Goal: Transaction & Acquisition: Purchase product/service

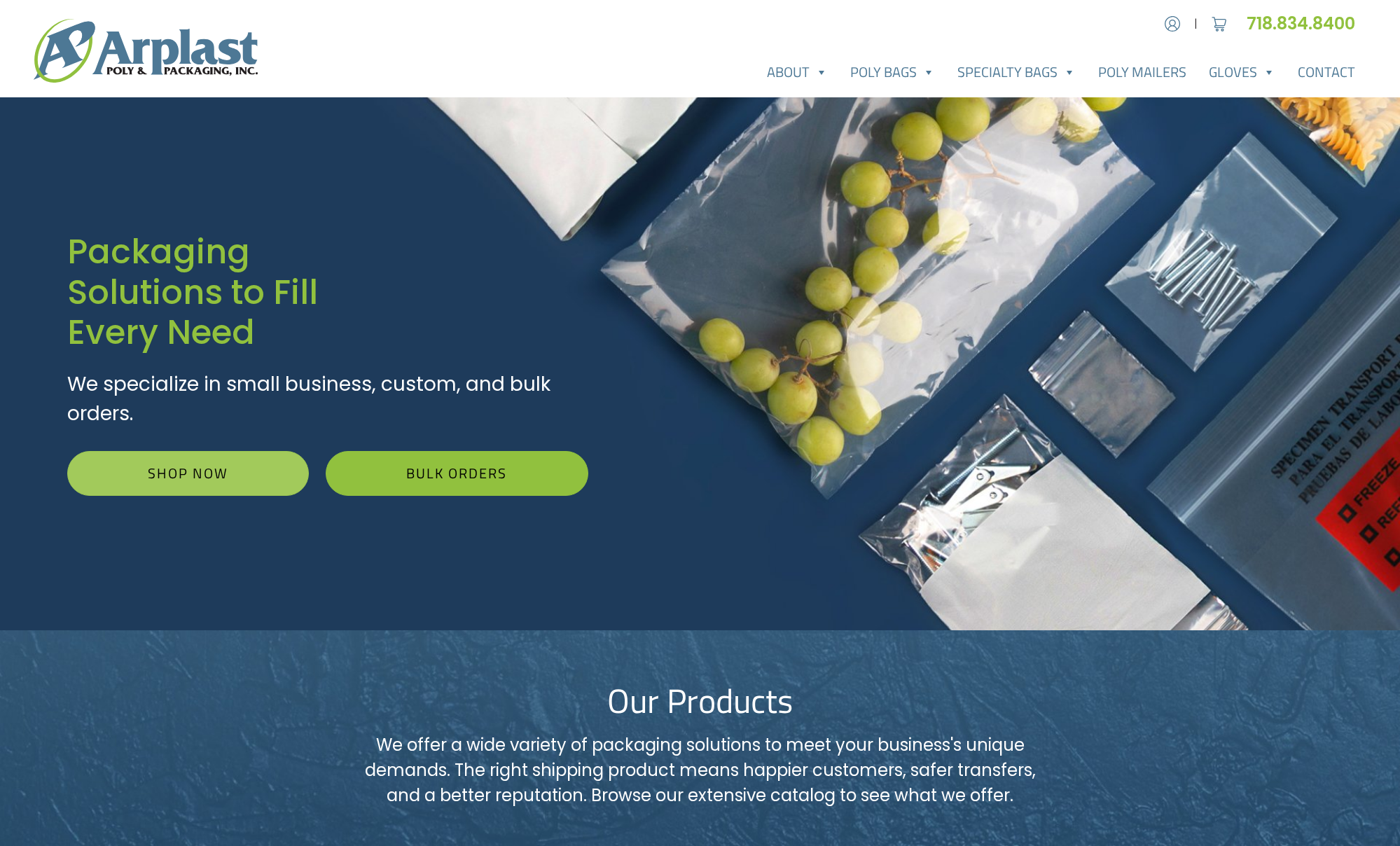
click at [176, 473] on link "Shop Now" at bounding box center [188, 473] width 242 height 45
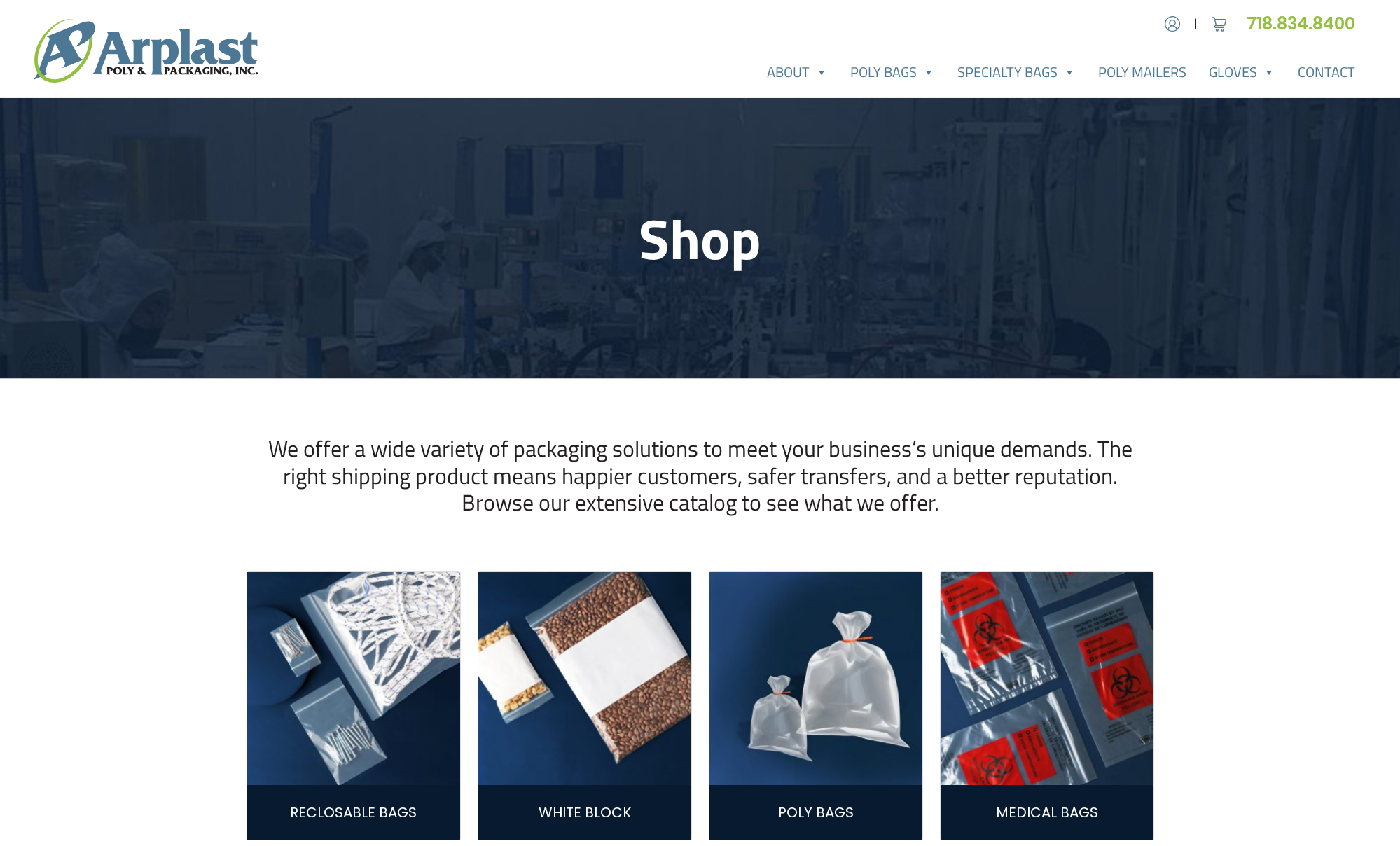
click at [346, 707] on img at bounding box center [353, 679] width 213 height 213
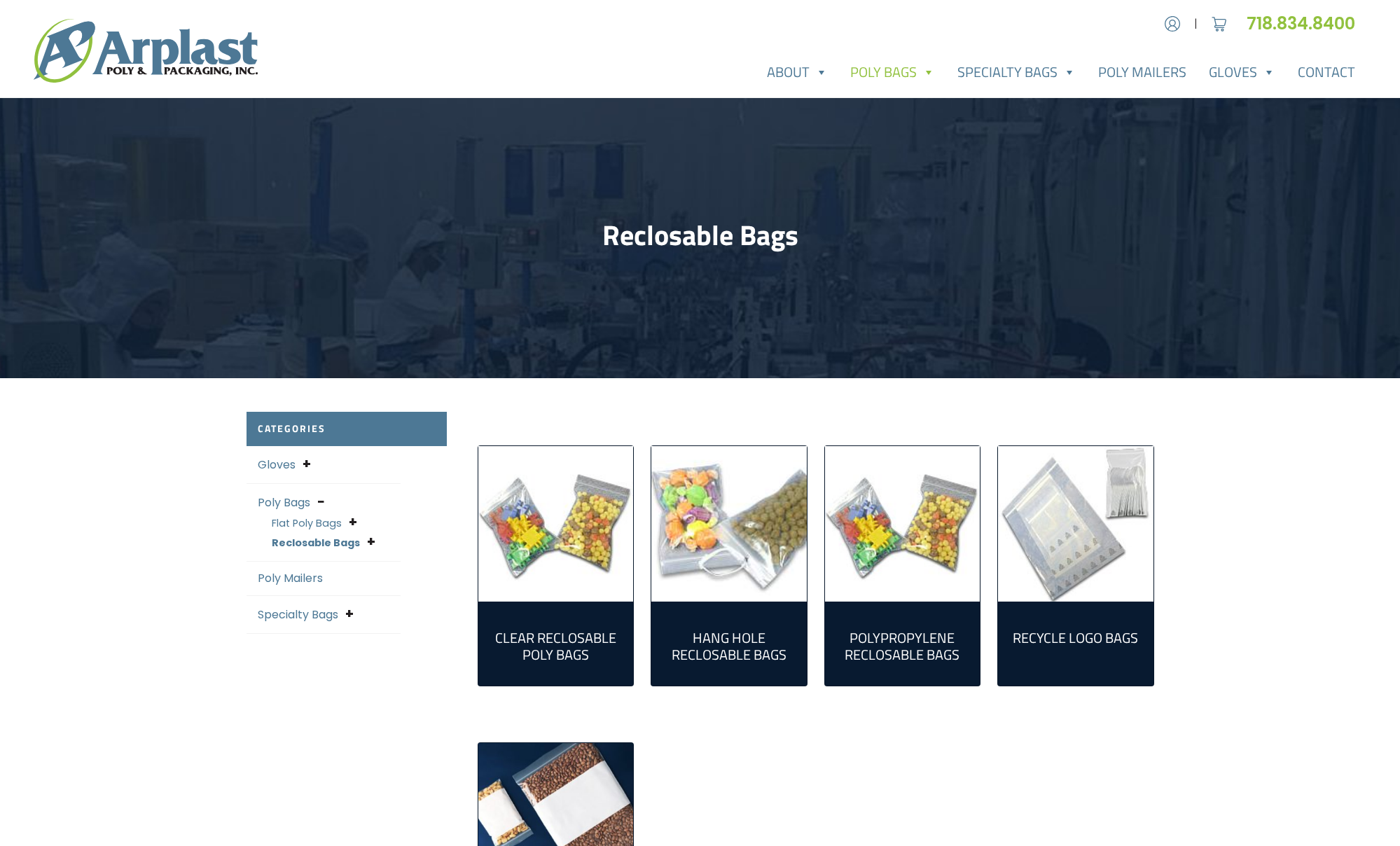
click at [728, 597] on img "Visit product category Hang Hole Reclosable Bags" at bounding box center [729, 524] width 156 height 156
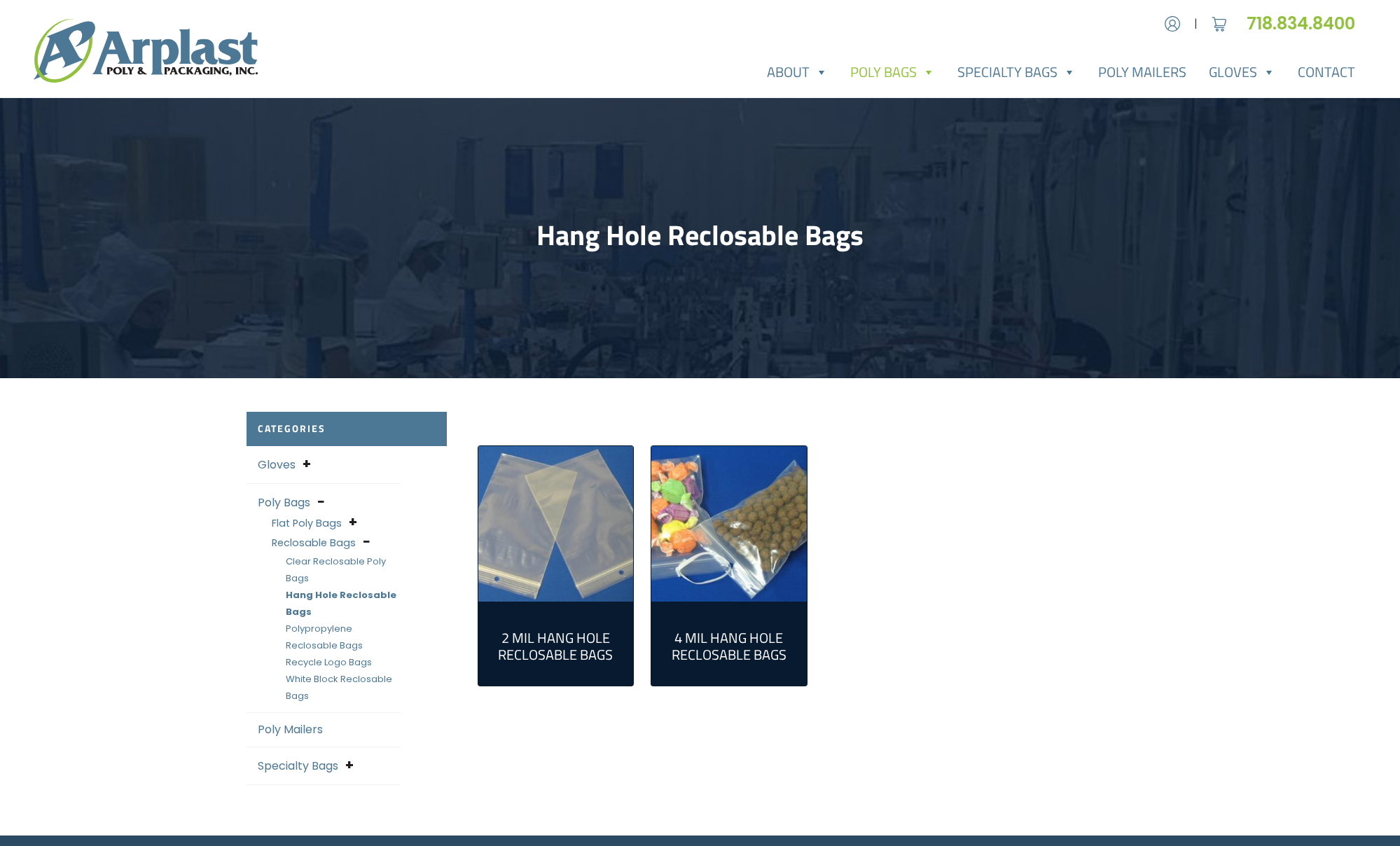
click at [589, 593] on img "Visit product category 2 Mil Hang Hole Reclosable Bags" at bounding box center [556, 524] width 156 height 156
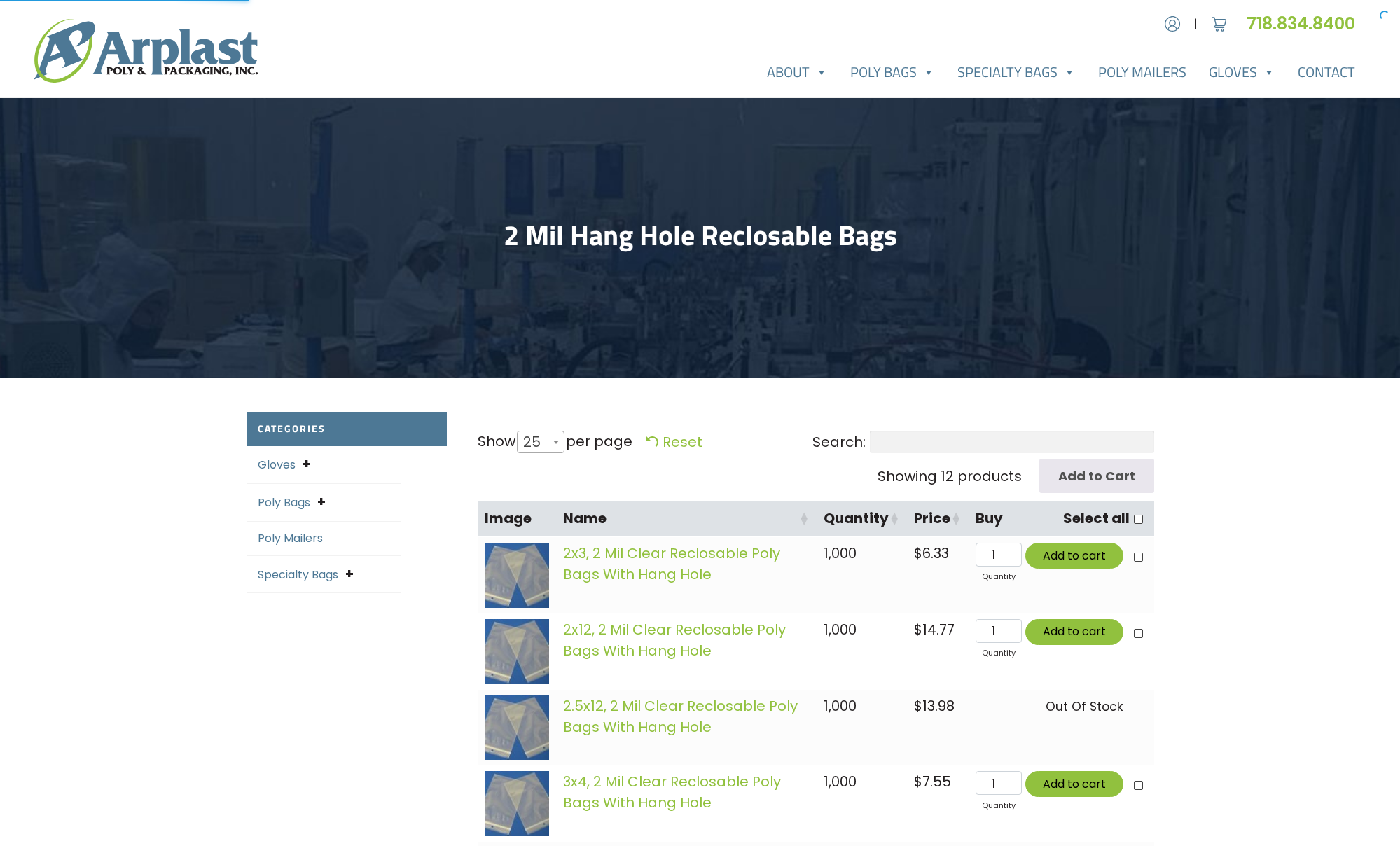
select select "25"
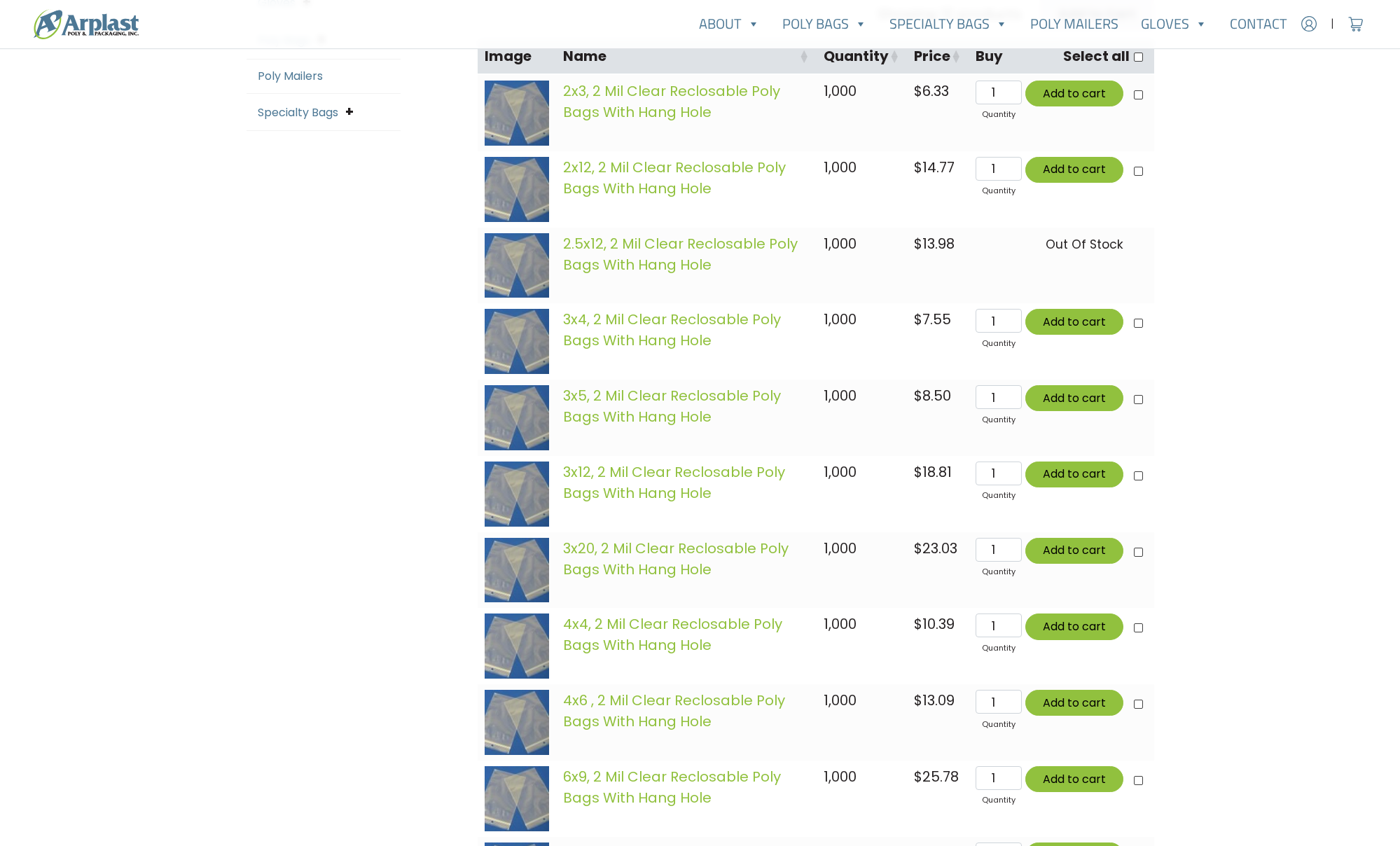
scroll to position [463, 0]
type input "2"
type input "Add 2 items for $17.00"
checkbox input"] "true"
type input "Add 2 items for $17.00"
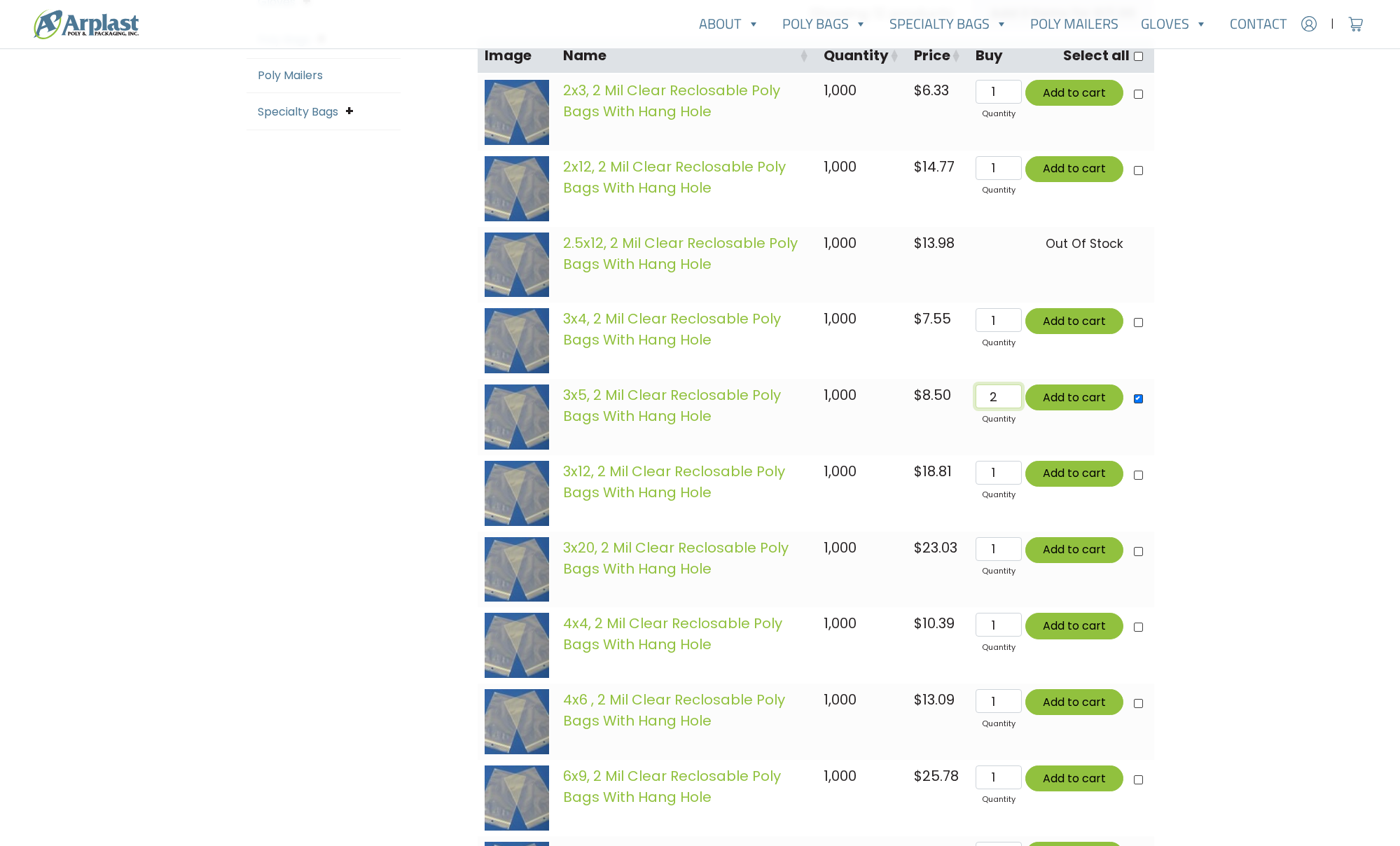
click at [1015, 393] on input "2" at bounding box center [999, 396] width 46 height 24
type input "3"
type input "Add 3 items for $25.50"
click at [1015, 393] on input "3" at bounding box center [999, 396] width 46 height 24
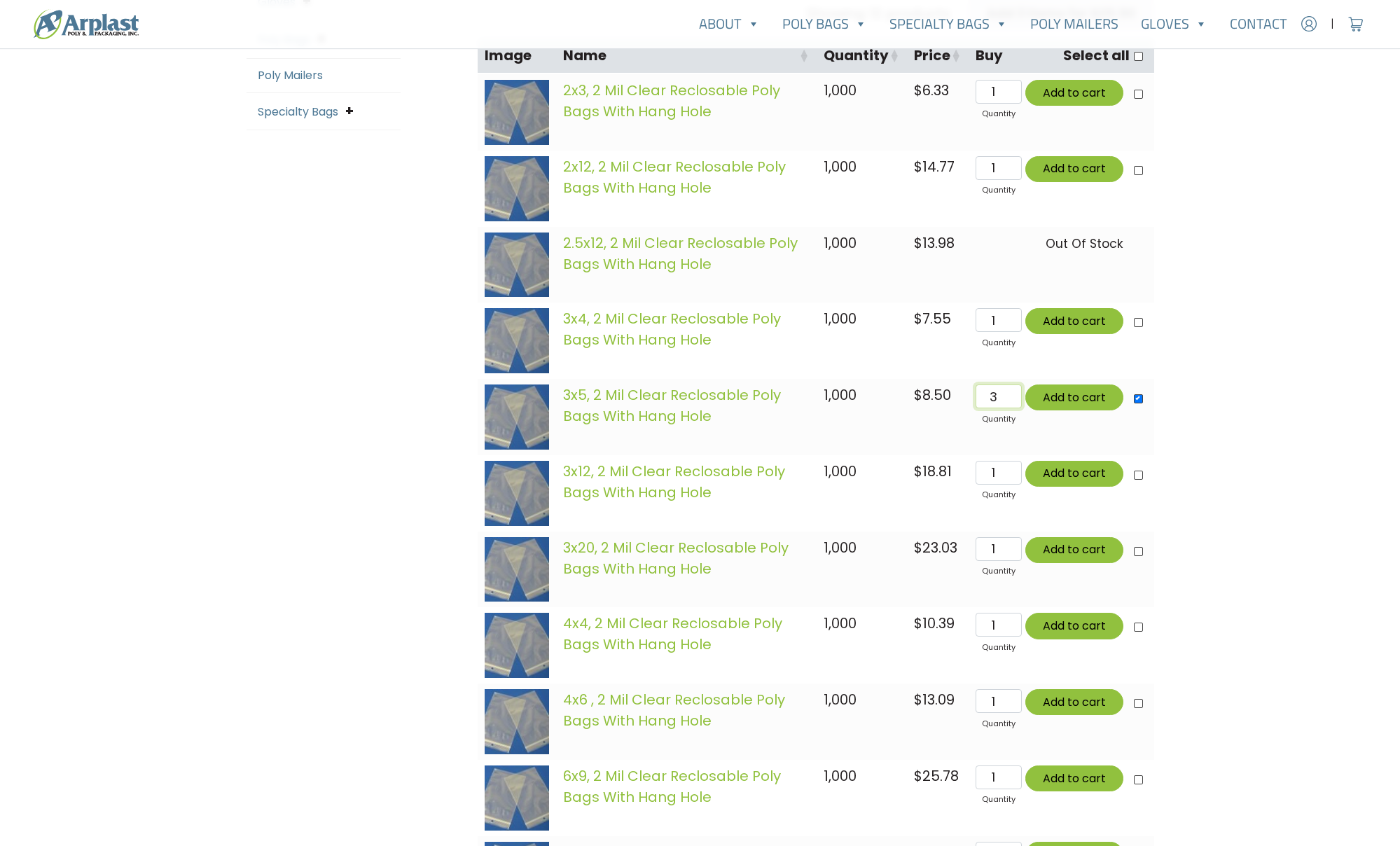
type input "4"
type input "Add 4 items for $34.00"
click at [1015, 393] on input "4" at bounding box center [999, 396] width 46 height 24
type input "5"
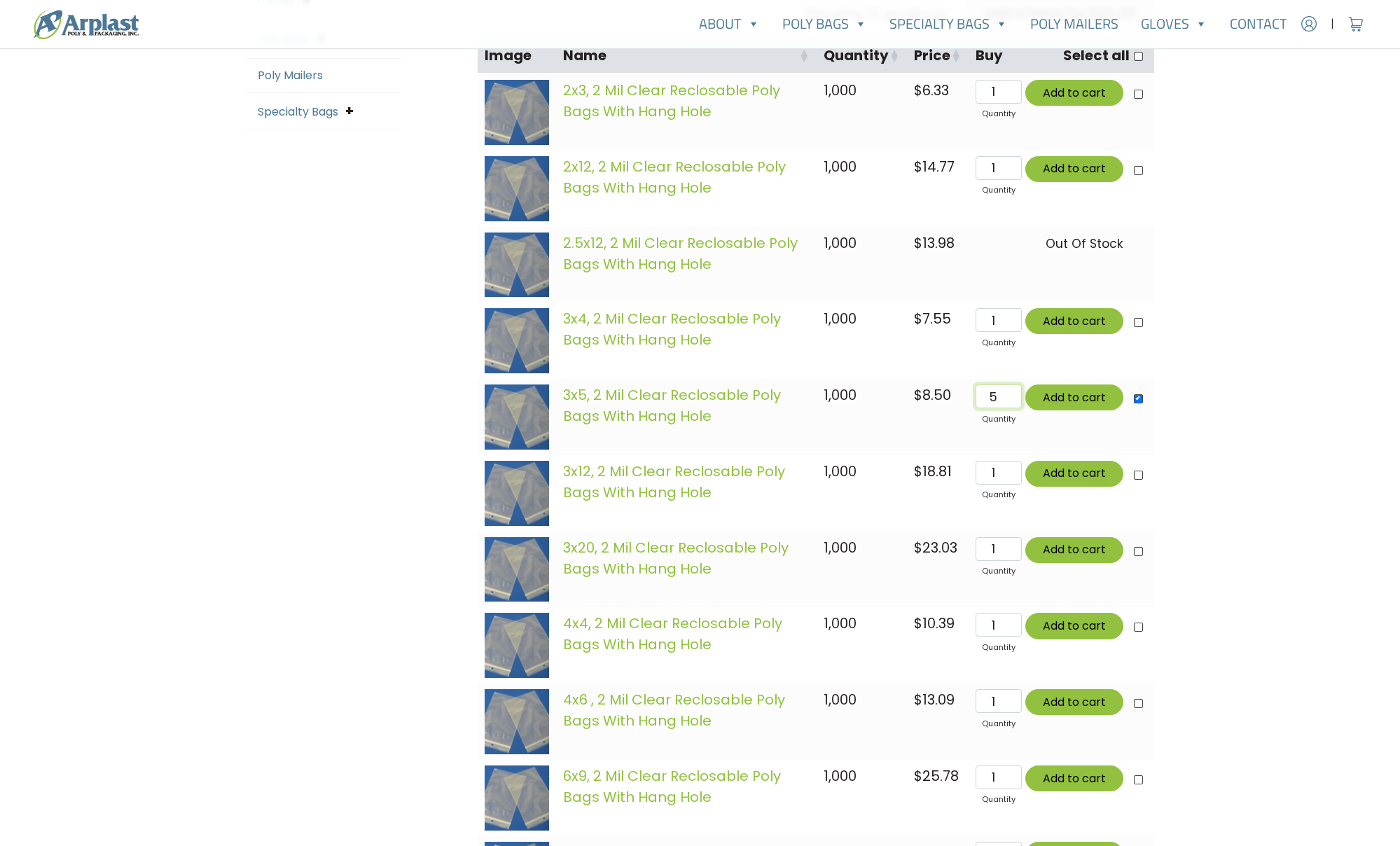
type input "Add 5 items for $42.50"
click at [1015, 393] on input "5" at bounding box center [999, 396] width 46 height 24
click at [1066, 396] on button "Add to cart" at bounding box center [1075, 397] width 98 height 26
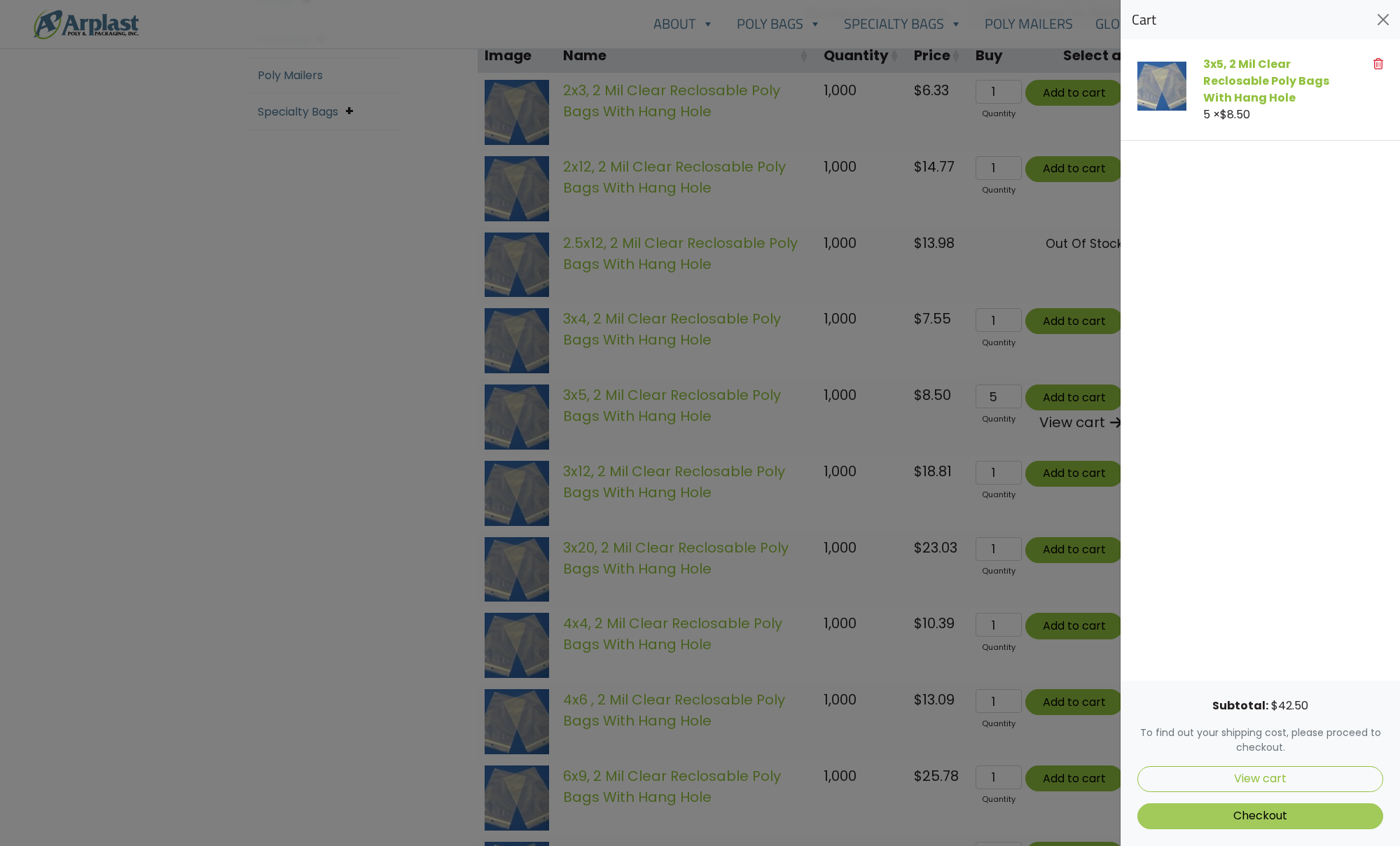
click at [1284, 813] on link "Checkout" at bounding box center [1260, 816] width 246 height 26
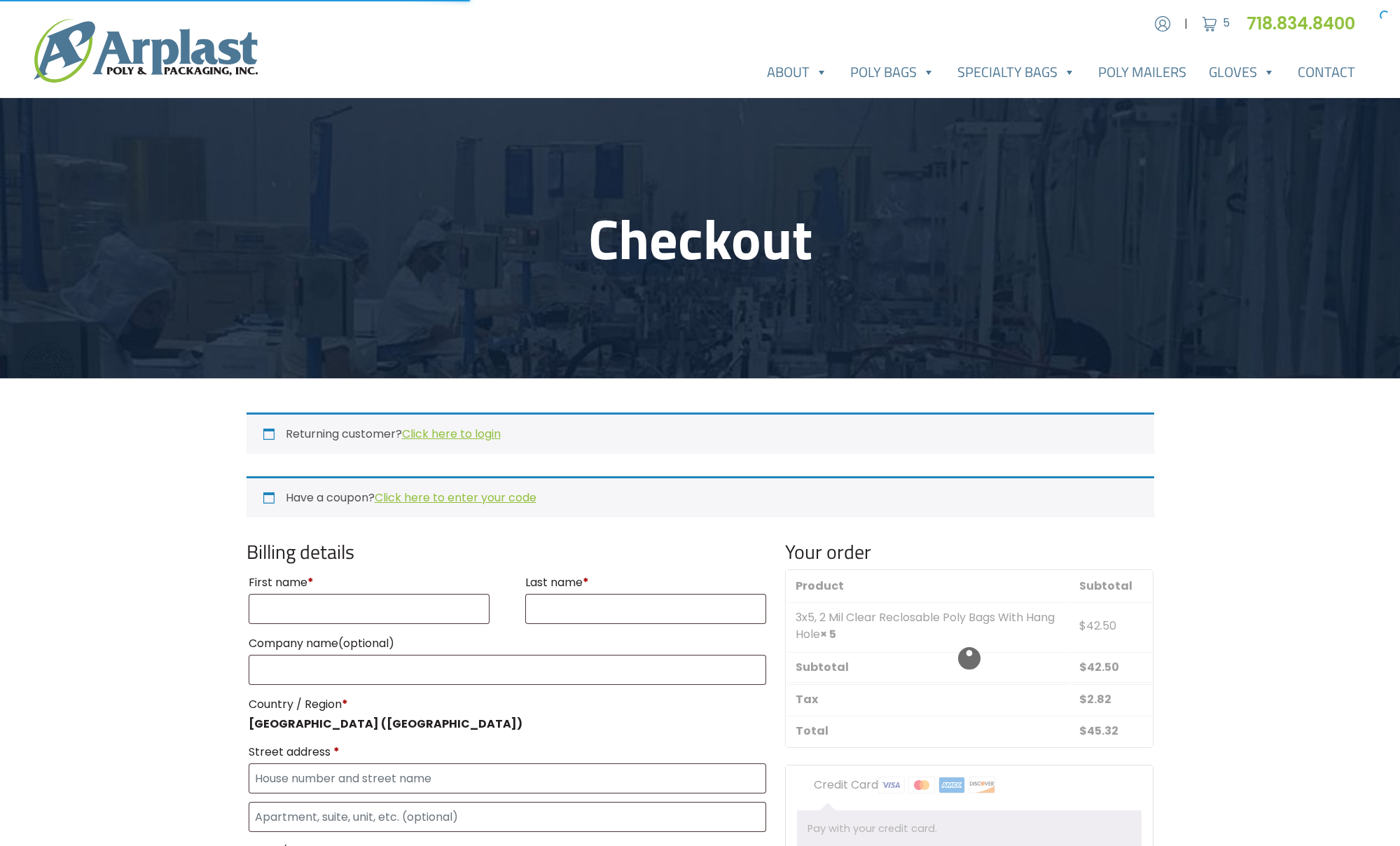
select select "NJ"
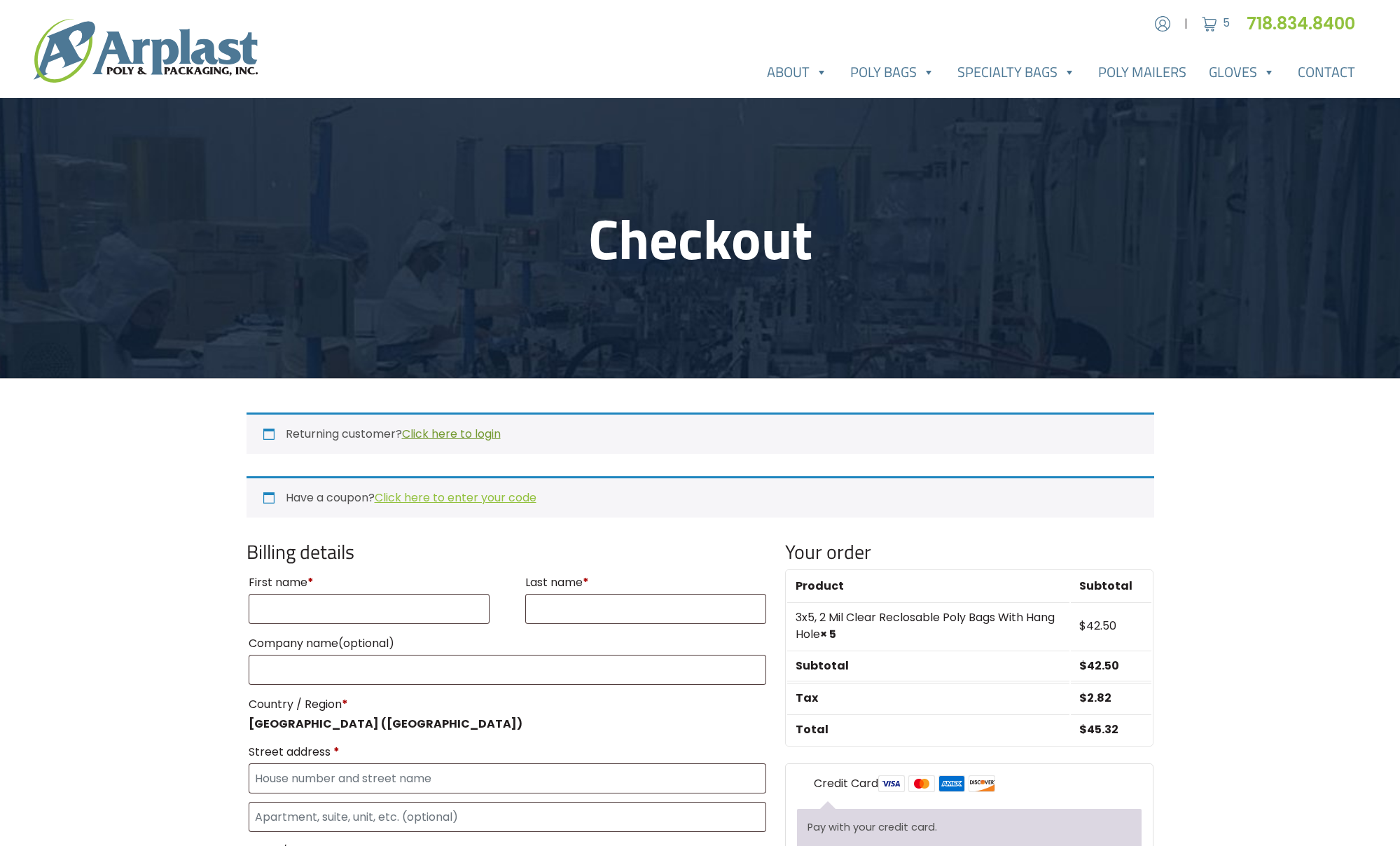
click at [448, 434] on link "Click here to login" at bounding box center [451, 434] width 98 height 16
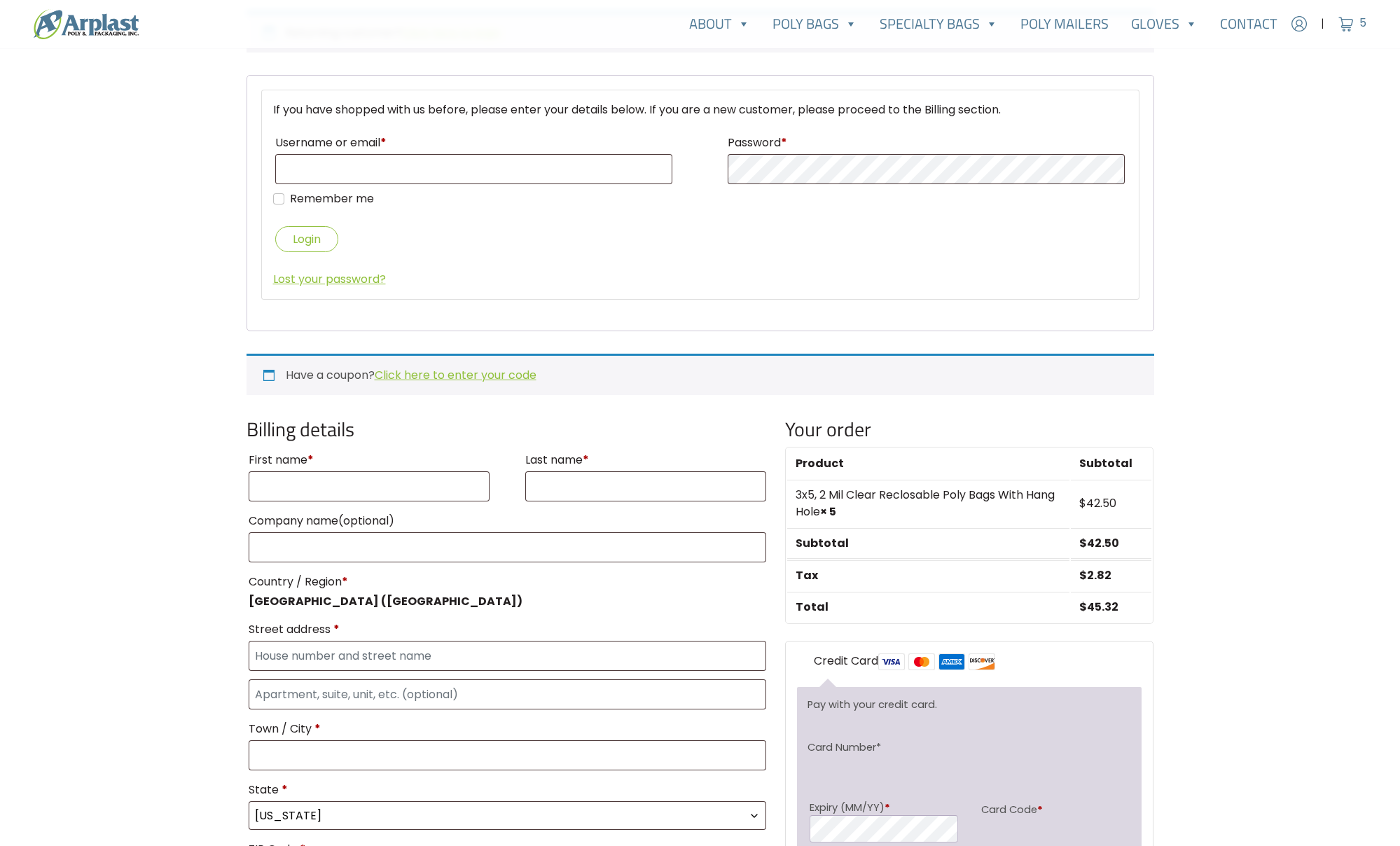
scroll to position [442, 0]
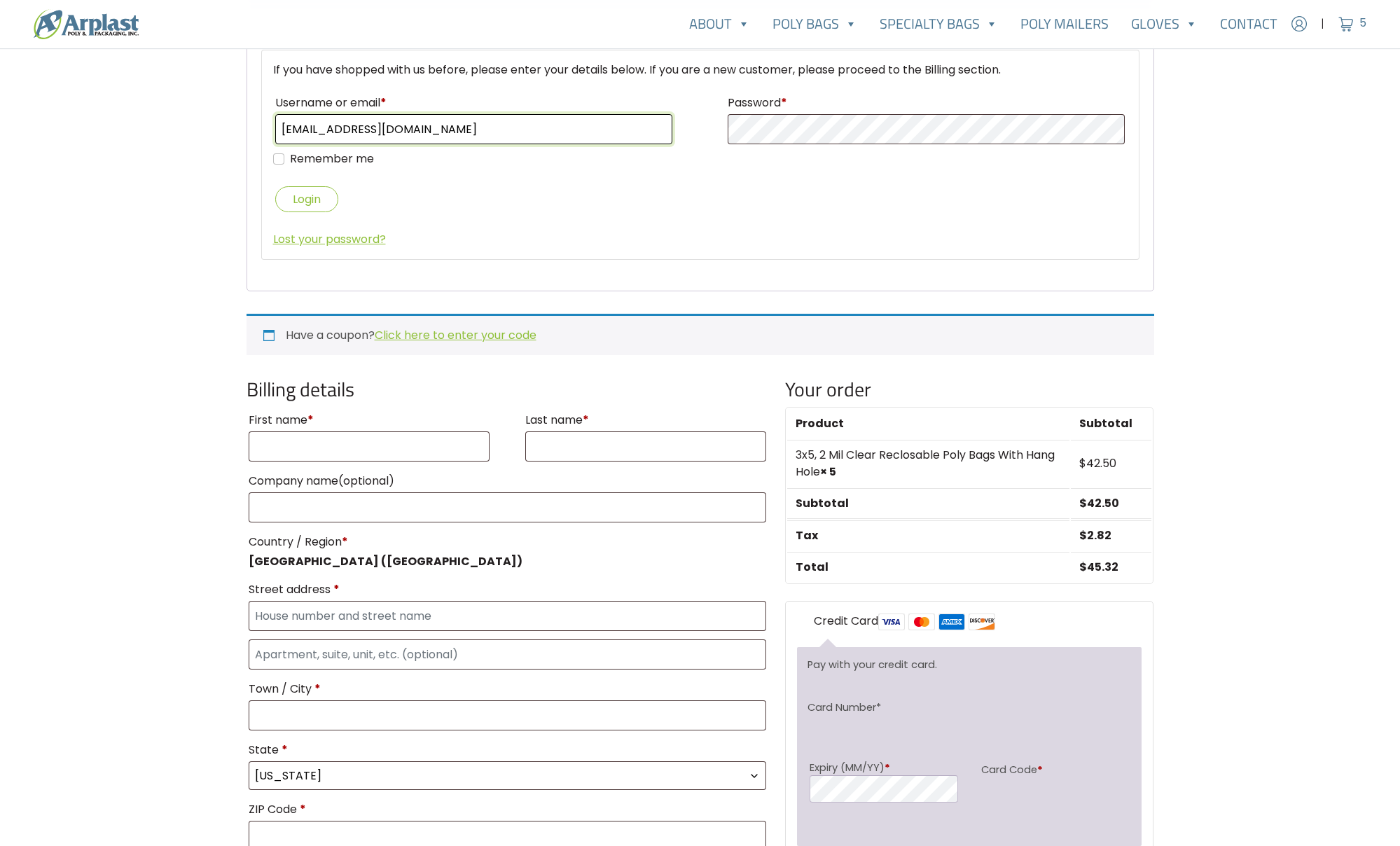
type input "[EMAIL_ADDRESS][DOMAIN_NAME]"
click at [307, 199] on button "Login" at bounding box center [306, 199] width 63 height 26
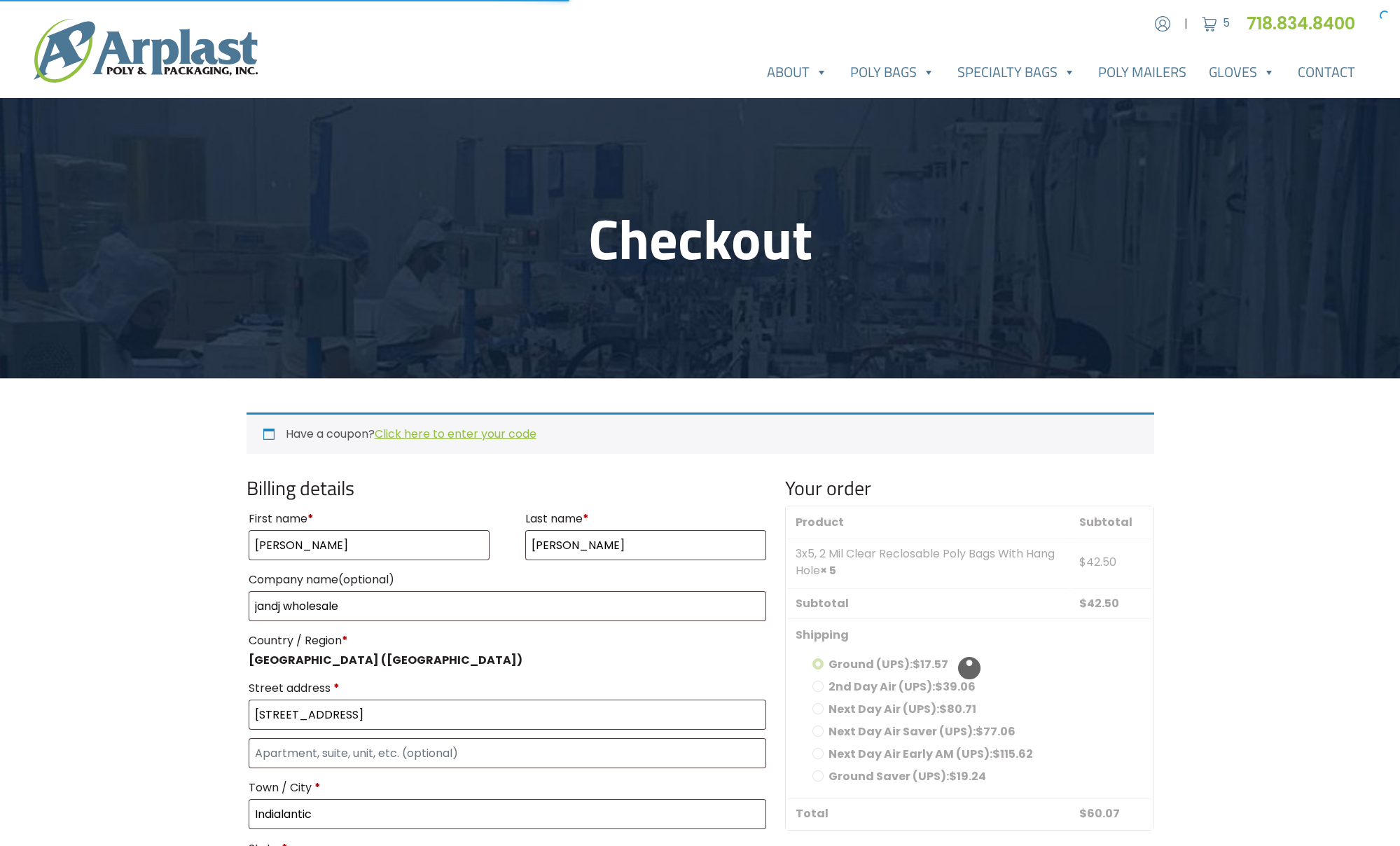
select select "FL"
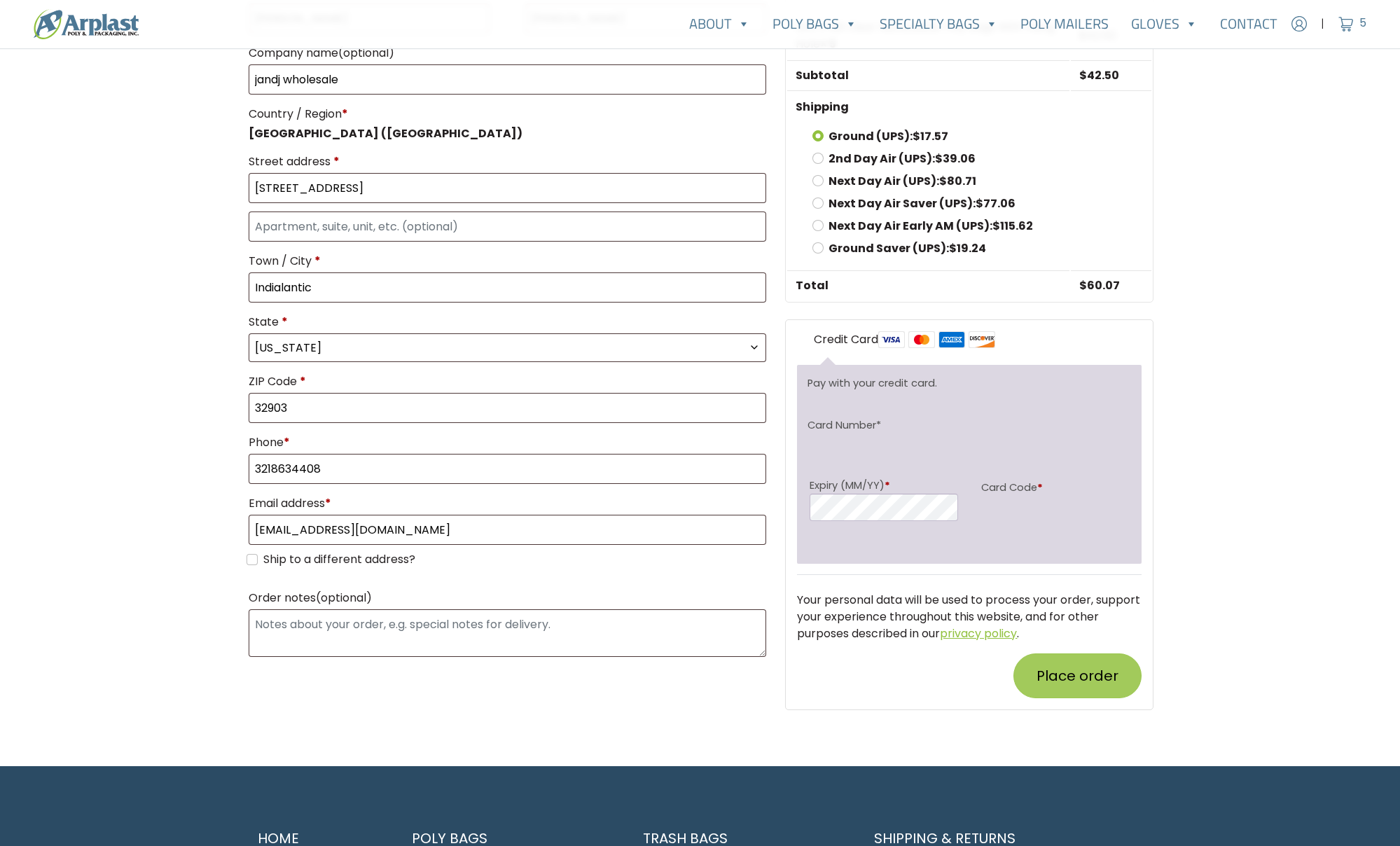
scroll to position [525, 0]
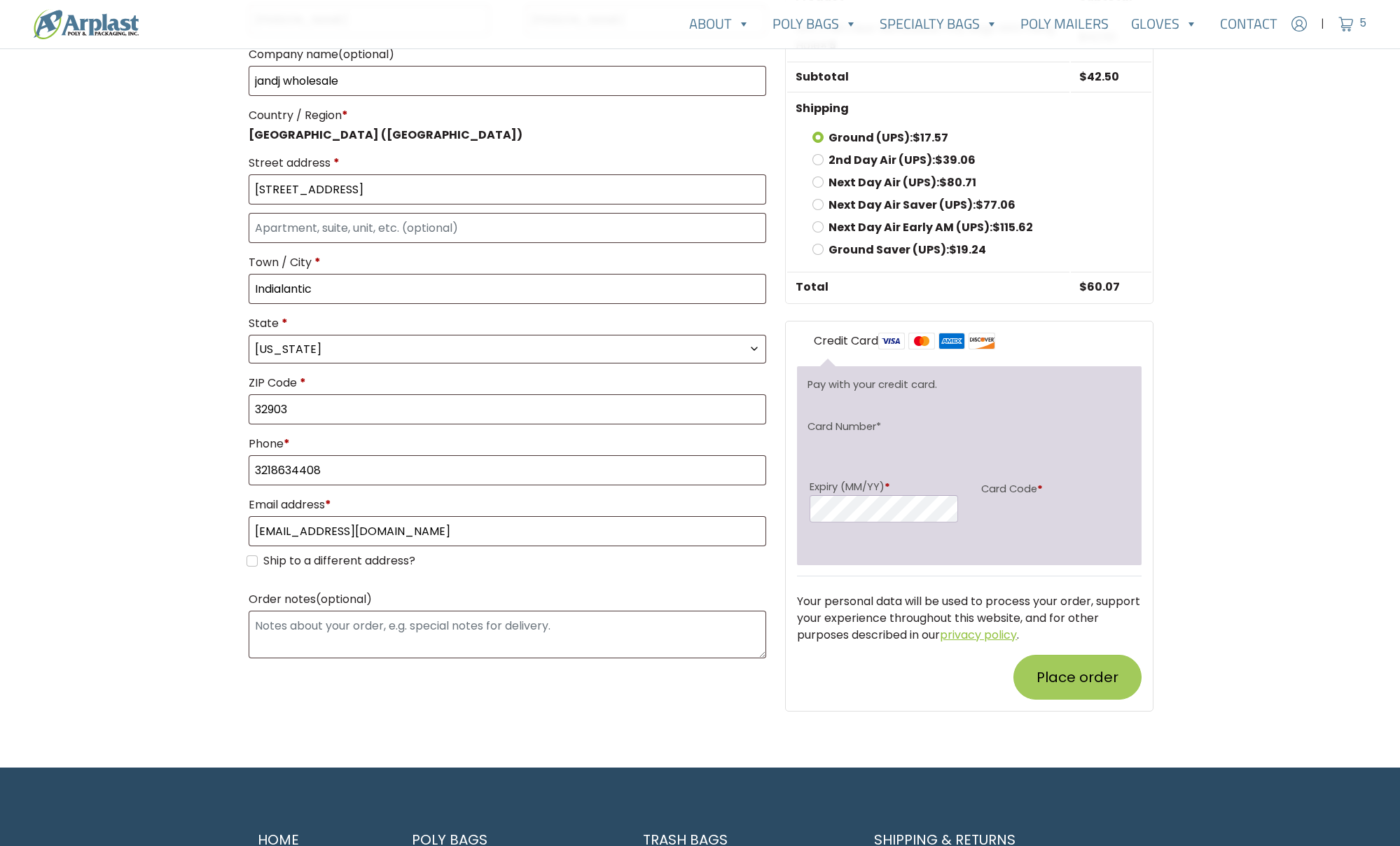
click at [1075, 686] on button "Place order" at bounding box center [1077, 677] width 128 height 45
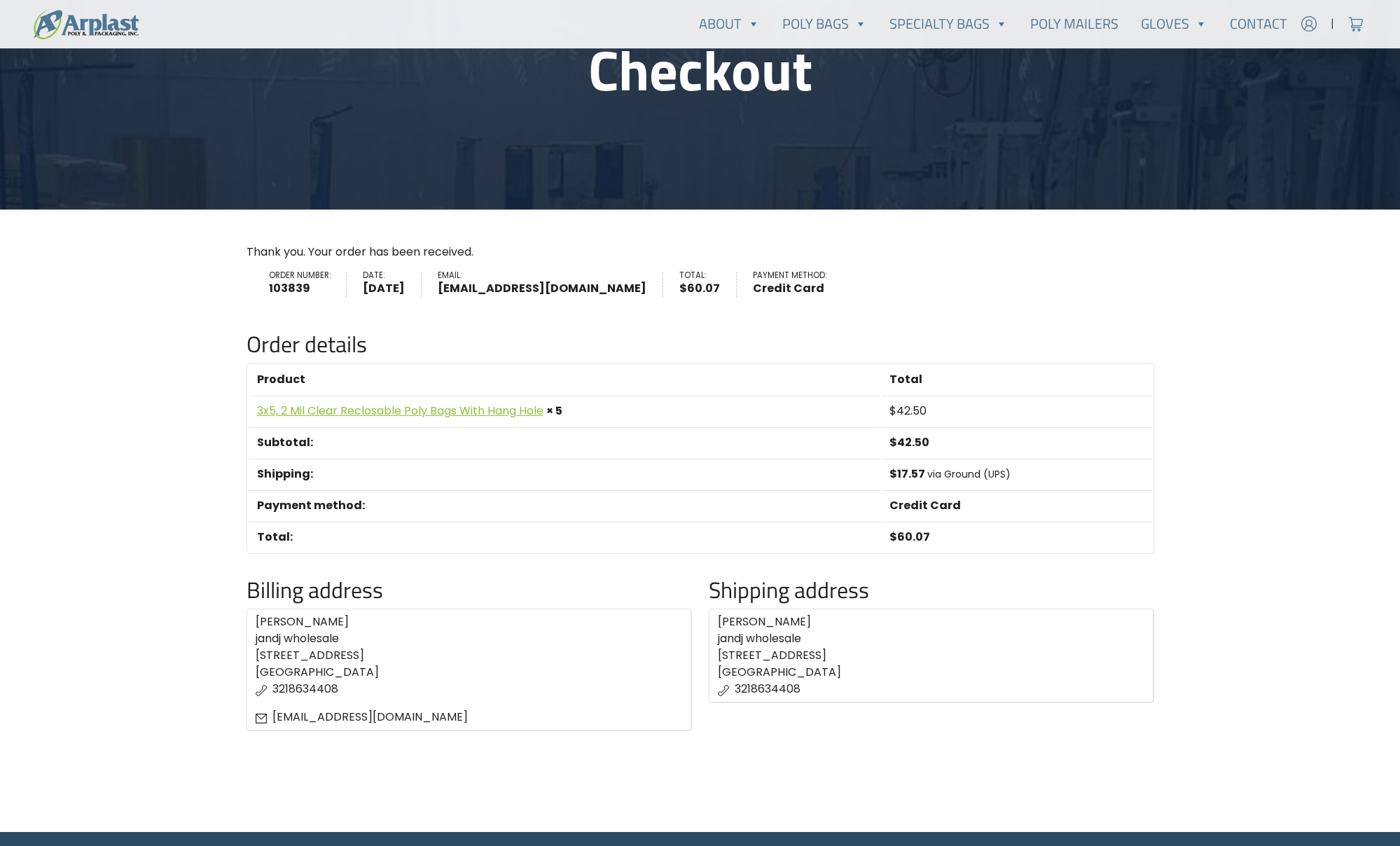
scroll to position [163, 0]
